Goal: Complete application form: Complete application form

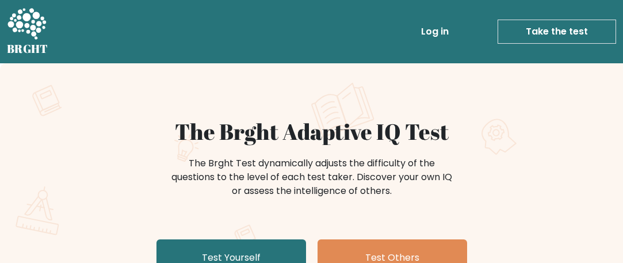
scroll to position [95, 0]
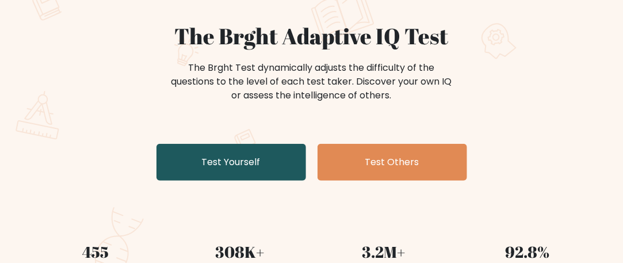
click at [277, 163] on link "Test Yourself" at bounding box center [231, 162] width 150 height 37
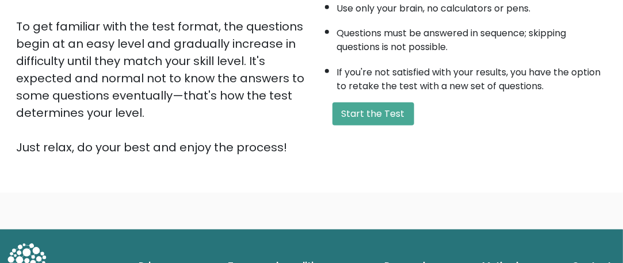
scroll to position [288, 0]
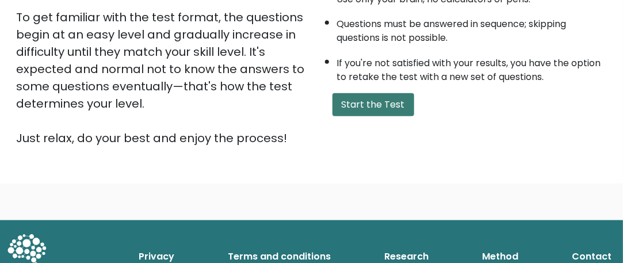
click at [357, 106] on button "Start the Test" at bounding box center [373, 104] width 82 height 23
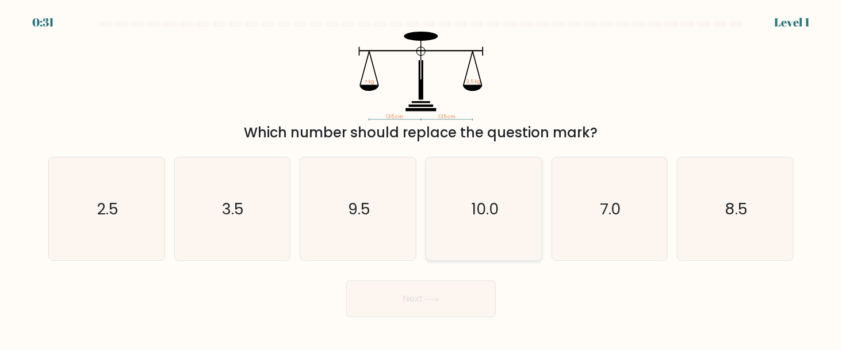
click at [488, 221] on icon "10.0" at bounding box center [485, 210] width 104 height 104
click at [422, 178] on input "d. 10.0" at bounding box center [421, 176] width 1 height 3
radio input "true"
click at [408, 262] on button "Next" at bounding box center [421, 299] width 150 height 37
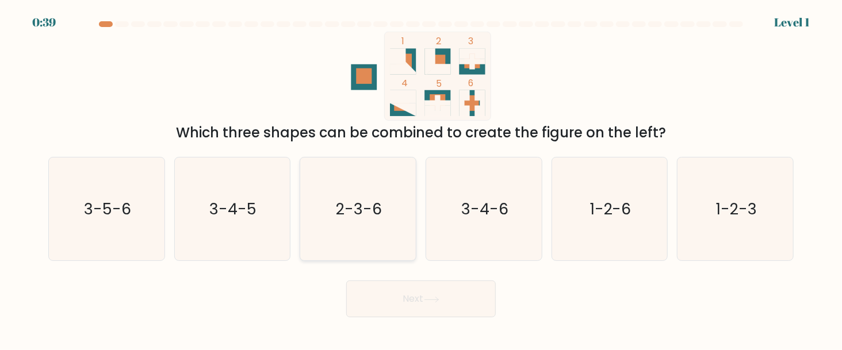
click at [378, 226] on icon "2-3-6" at bounding box center [359, 210] width 104 height 104
click at [421, 178] on input "c. 2-3-6" at bounding box center [421, 176] width 1 height 3
radio input "true"
click at [408, 262] on button "Next" at bounding box center [421, 299] width 150 height 37
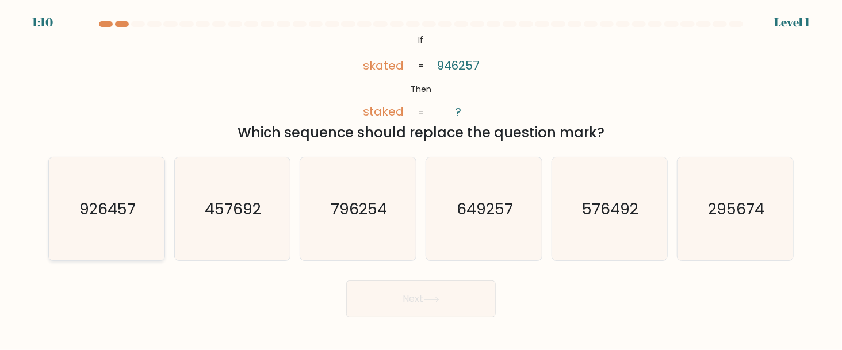
click at [107, 193] on icon "926457" at bounding box center [107, 210] width 104 height 104
click at [421, 178] on input "a. 926457" at bounding box center [421, 176] width 1 height 3
radio input "true"
click at [384, 262] on button "Next" at bounding box center [421, 299] width 150 height 37
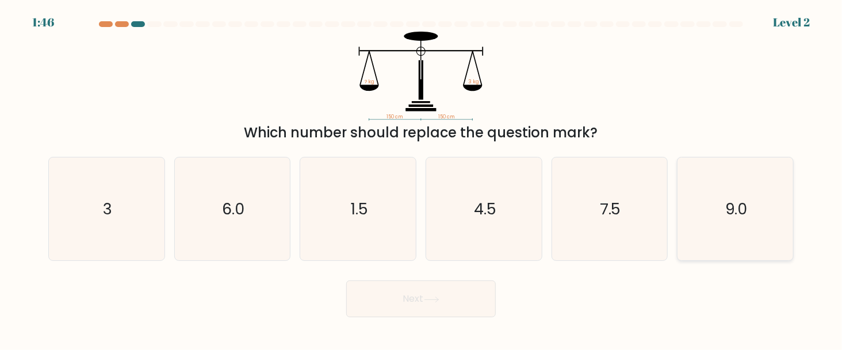
click at [631, 199] on icon "9.0" at bounding box center [736, 210] width 104 height 104
click at [422, 178] on input "f. 9.0" at bounding box center [421, 176] width 1 height 3
radio input "true"
click at [449, 262] on button "Next" at bounding box center [421, 299] width 150 height 37
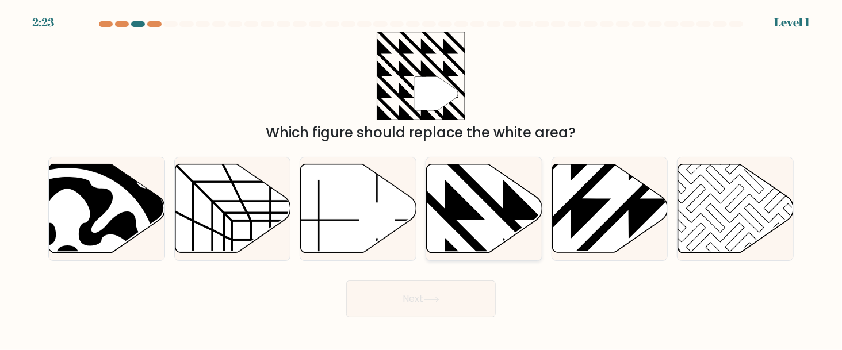
click at [465, 227] on icon at bounding box center [485, 209] width 116 height 89
click at [422, 178] on input "d." at bounding box center [421, 176] width 1 height 3
radio input "true"
click at [437, 262] on button "Next" at bounding box center [421, 299] width 150 height 37
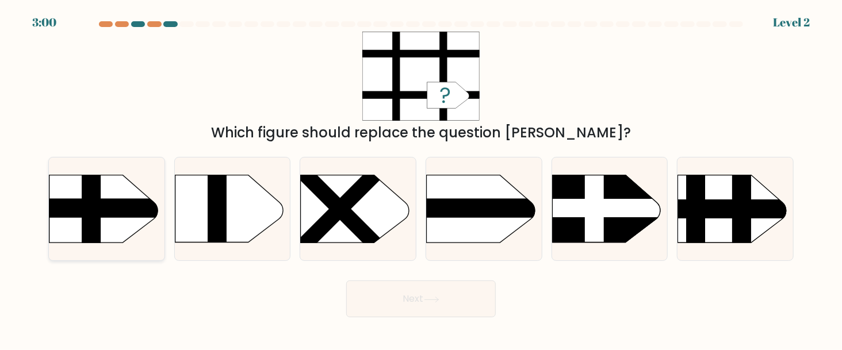
click at [89, 231] on rect at bounding box center [91, 159] width 19 height 229
click at [421, 178] on input "a." at bounding box center [421, 176] width 1 height 3
radio input "true"
click at [456, 262] on button "Next" at bounding box center [421, 299] width 150 height 37
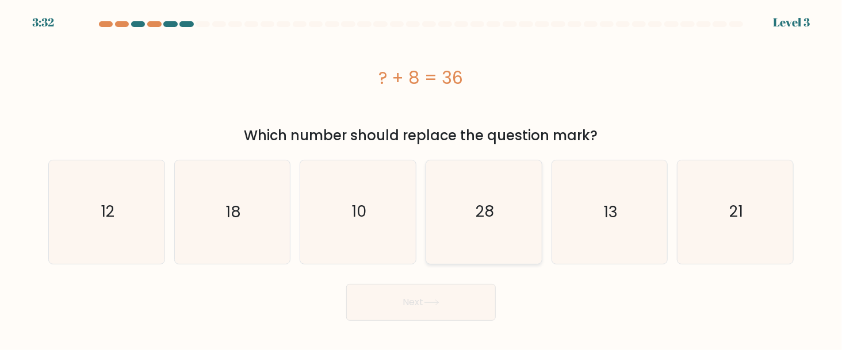
click at [502, 227] on icon "28" at bounding box center [485, 212] width 104 height 104
click at [422, 178] on input "d. 28" at bounding box center [421, 176] width 1 height 3
radio input "true"
click at [448, 262] on button "Next" at bounding box center [421, 302] width 150 height 37
